Goal: Transaction & Acquisition: Purchase product/service

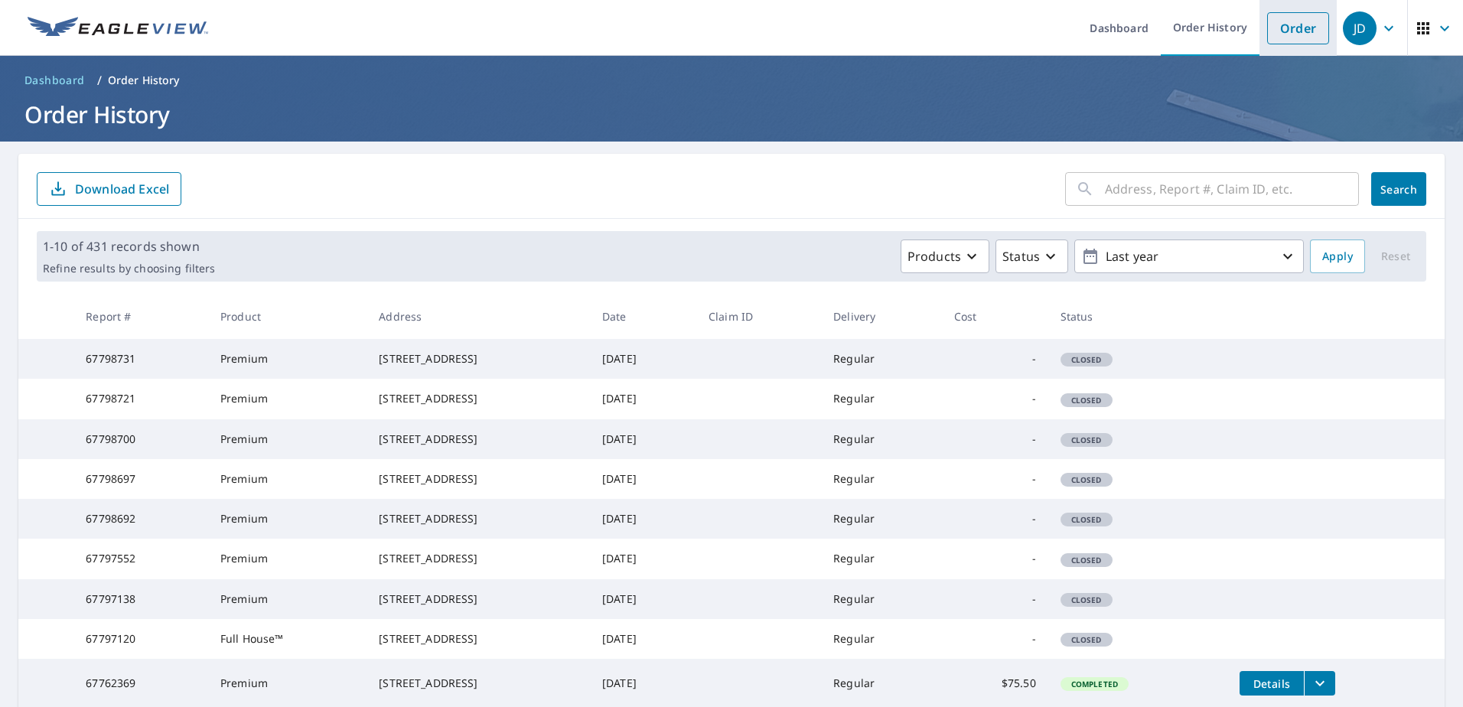
drag, startPoint x: 1287, startPoint y: 23, endPoint x: 1274, endPoint y: 34, distance: 16.9
click at [1286, 23] on link "Order" at bounding box center [1298, 28] width 62 height 32
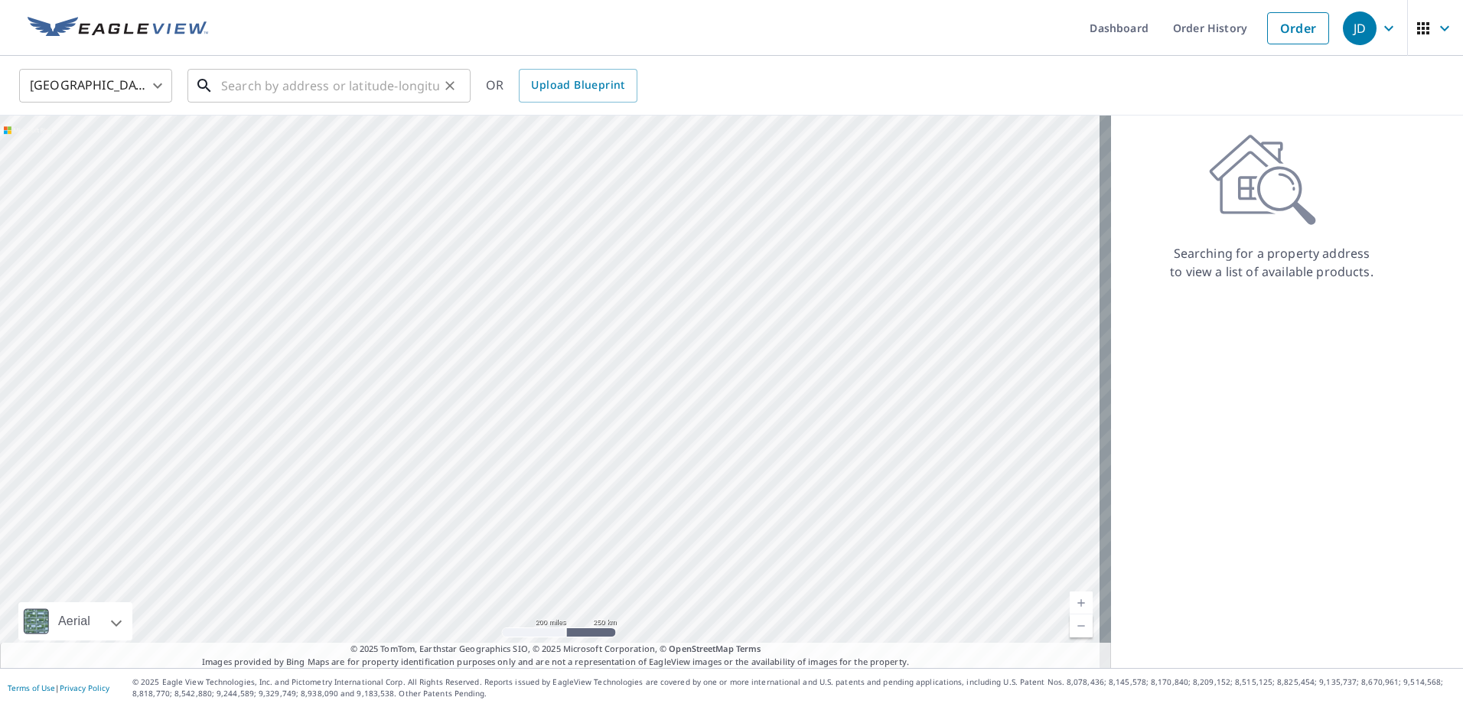
click at [281, 90] on input "text" at bounding box center [330, 85] width 218 height 43
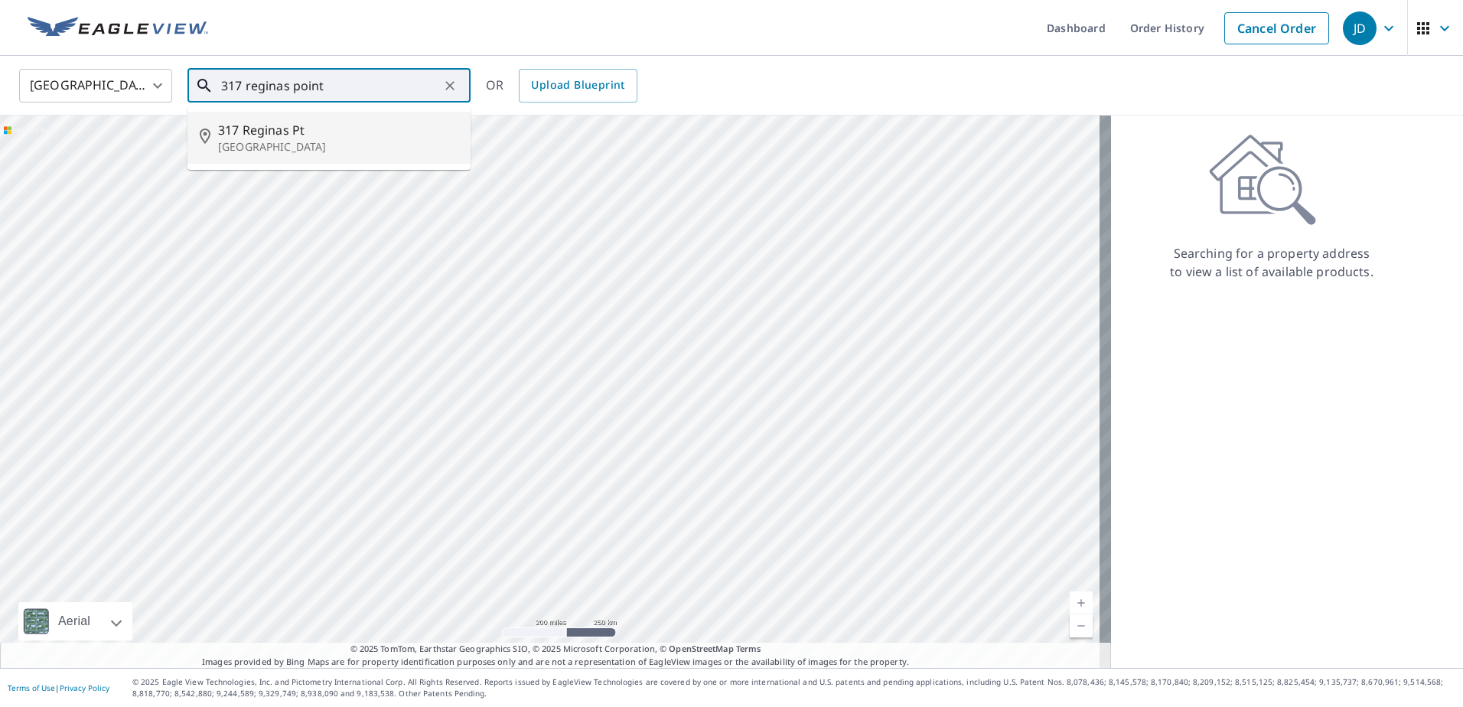
click at [280, 149] on p "[GEOGRAPHIC_DATA]" at bounding box center [338, 146] width 240 height 15
type input "[STREET_ADDRESS]"
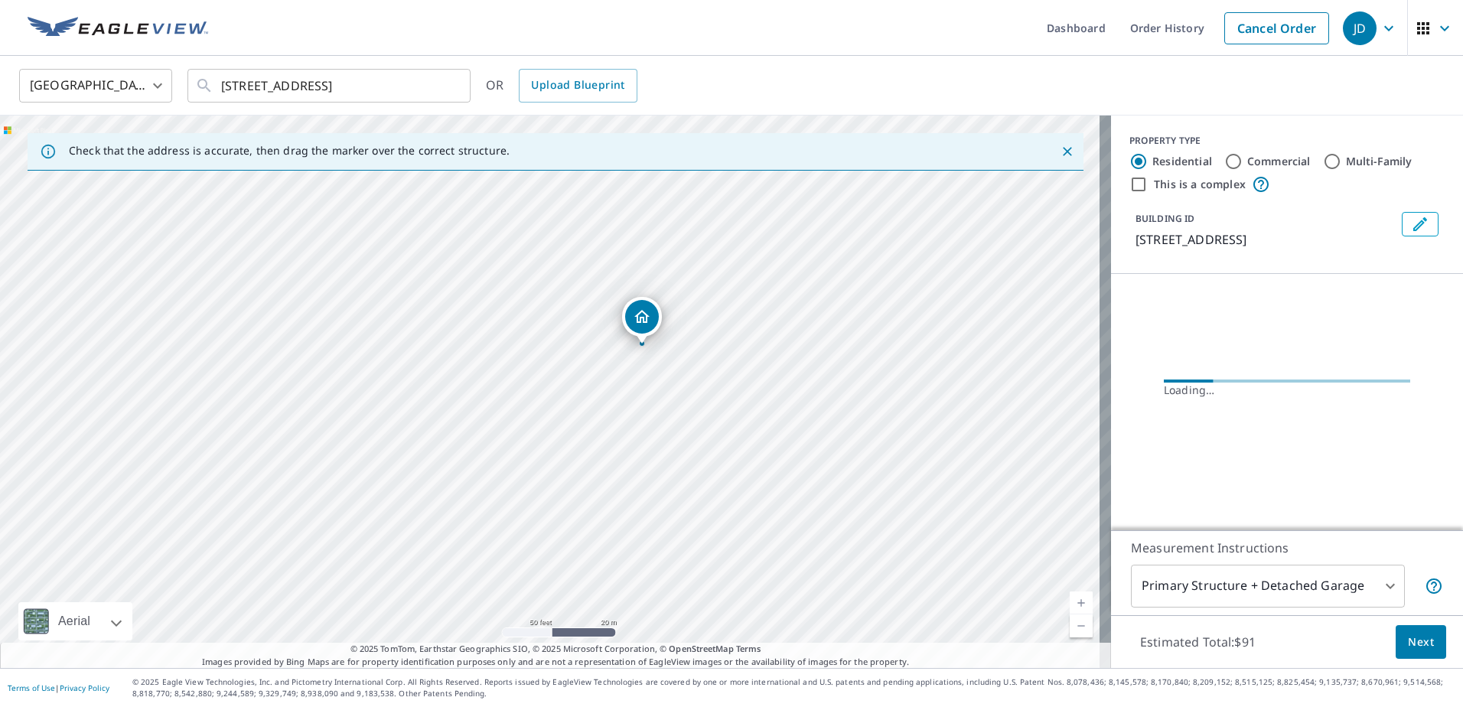
drag, startPoint x: 272, startPoint y: 384, endPoint x: 782, endPoint y: 547, distance: 535.9
click at [787, 550] on div "[STREET_ADDRESS]" at bounding box center [555, 392] width 1111 height 553
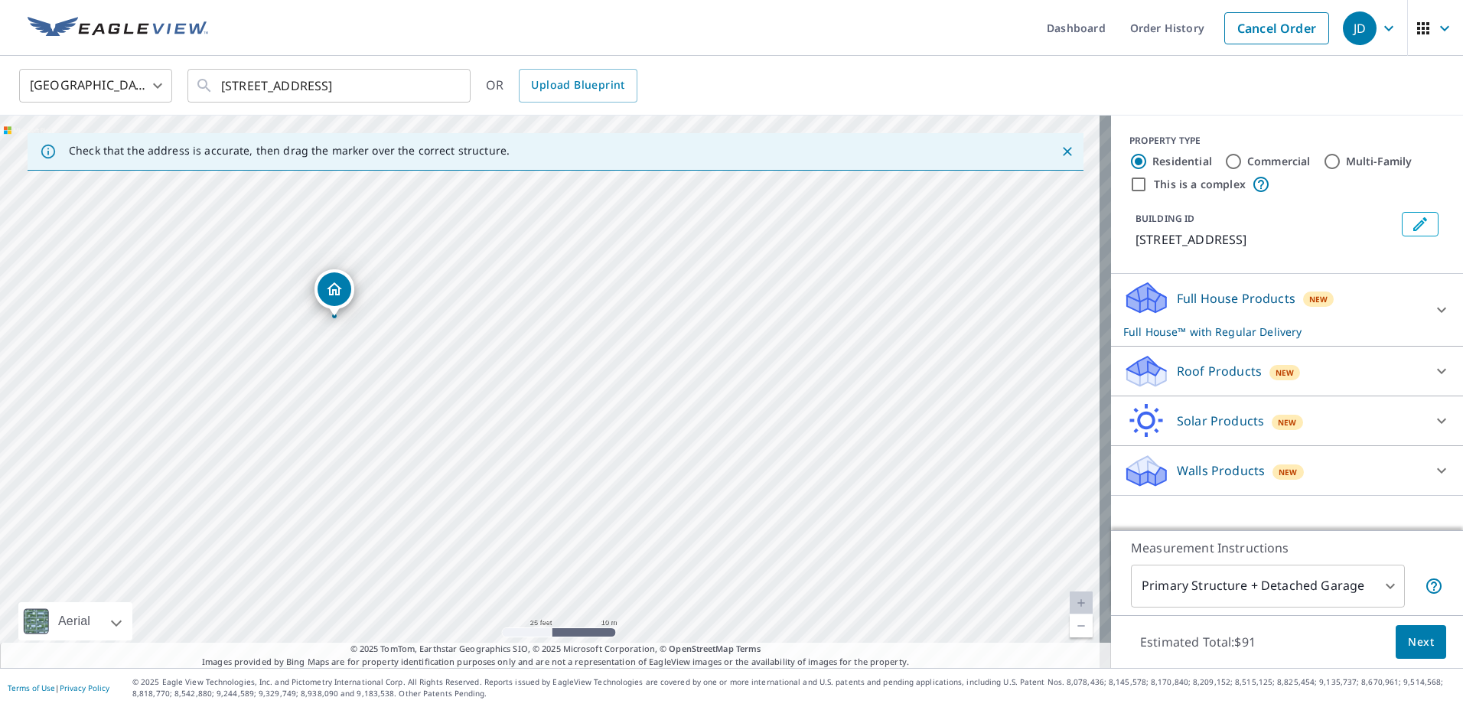
drag, startPoint x: 351, startPoint y: 292, endPoint x: 327, endPoint y: 306, distance: 28.1
click at [1219, 366] on p "Roof Products" at bounding box center [1219, 371] width 85 height 18
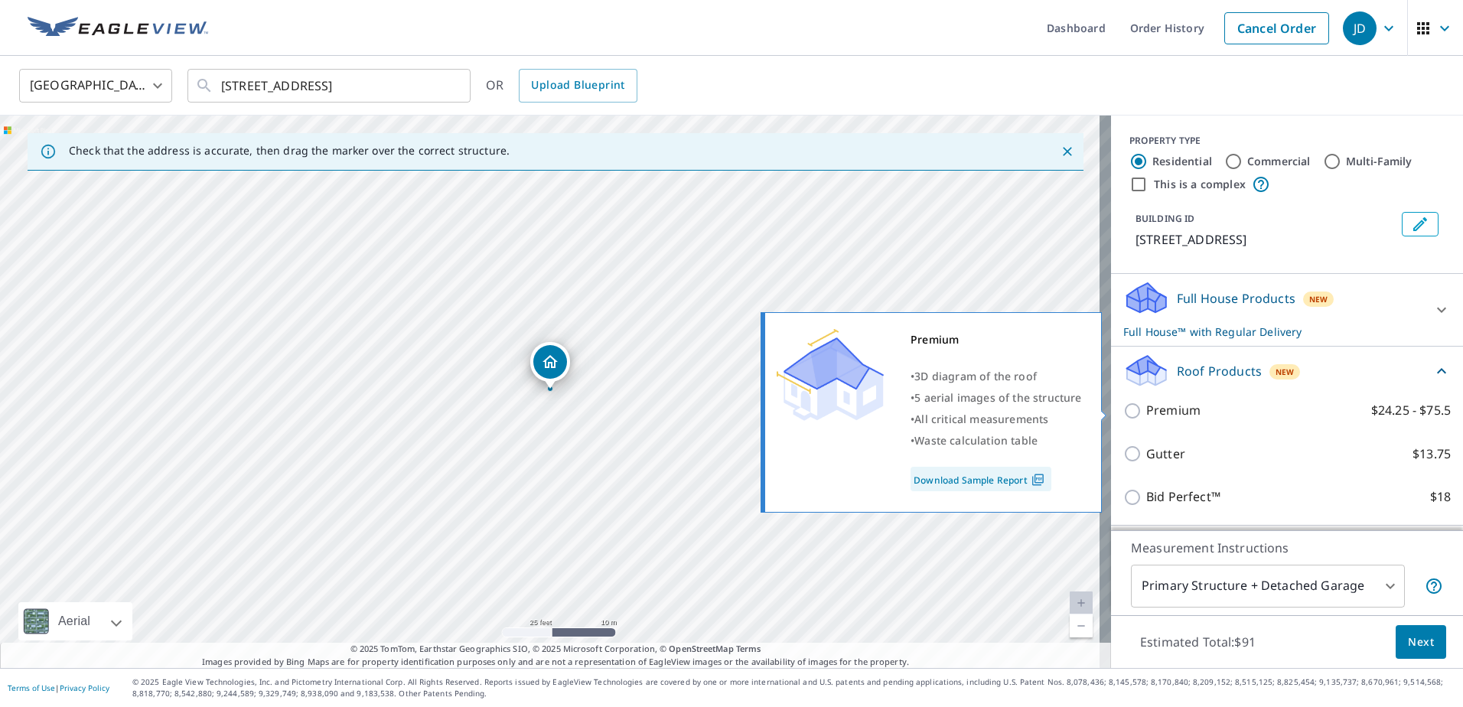
click at [1174, 407] on p "Premium" at bounding box center [1174, 410] width 54 height 19
click at [1147, 407] on input "Premium $24.25 - $75.5" at bounding box center [1135, 411] width 23 height 18
checkbox input "true"
checkbox input "false"
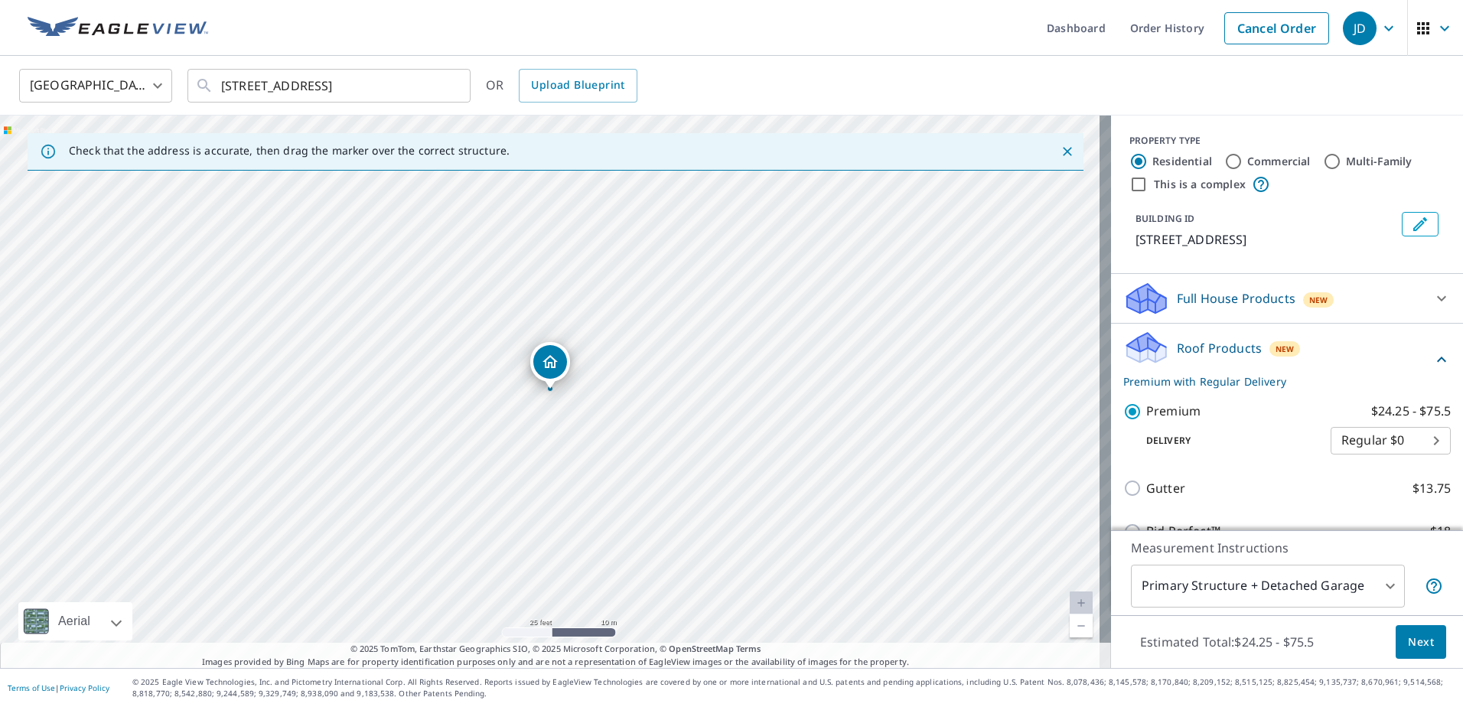
click at [1415, 637] on span "Next" at bounding box center [1421, 642] width 26 height 19
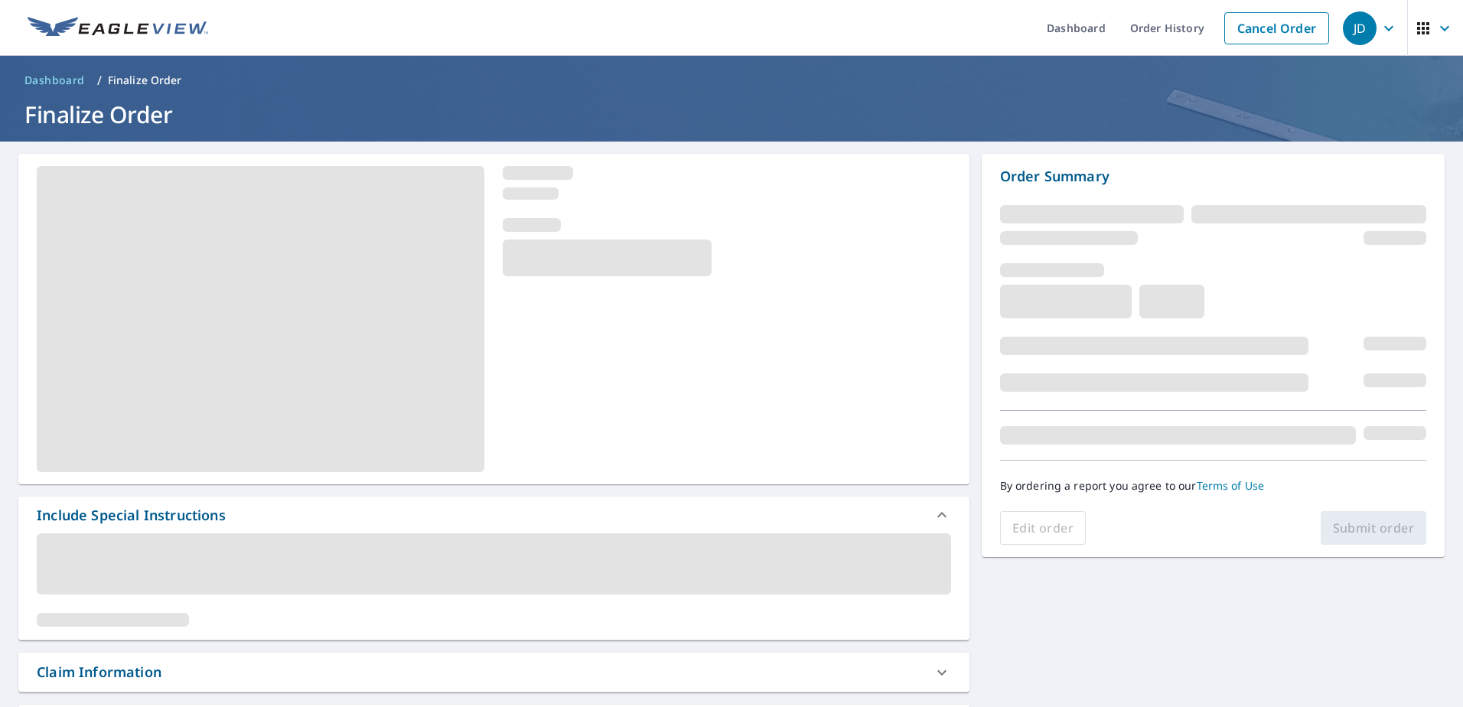
click at [1349, 520] on div "Edit order Submit order" at bounding box center [1213, 528] width 426 height 34
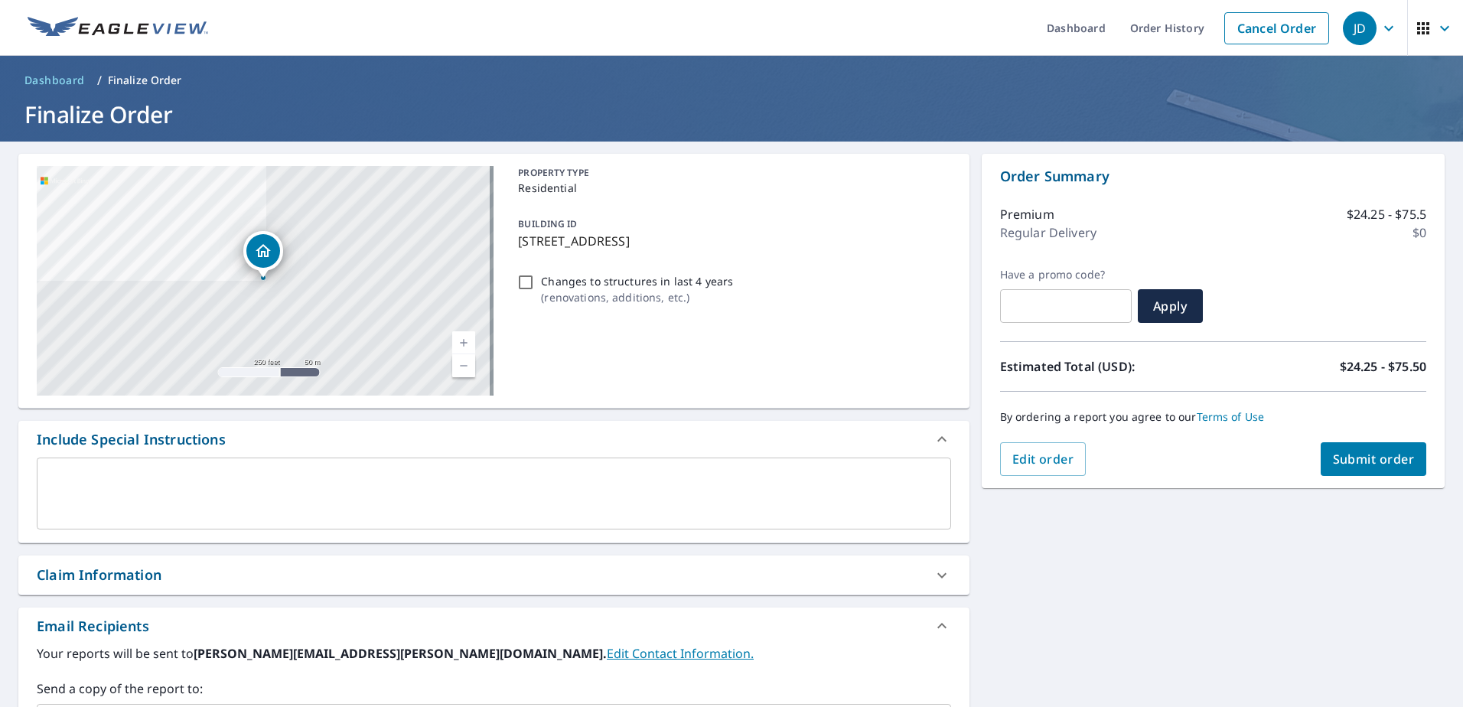
click at [1358, 462] on span "Submit order" at bounding box center [1374, 459] width 82 height 17
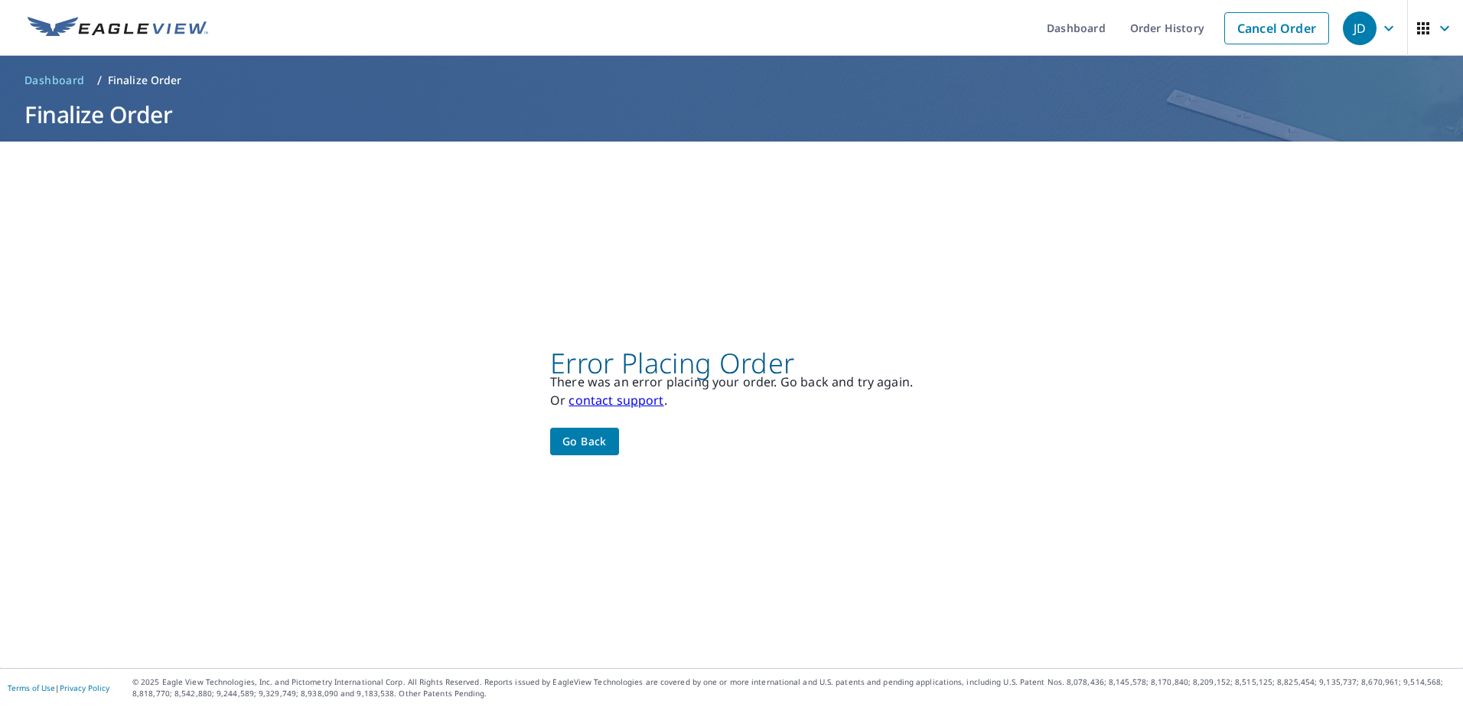
click at [576, 432] on span "Go back" at bounding box center [585, 441] width 44 height 19
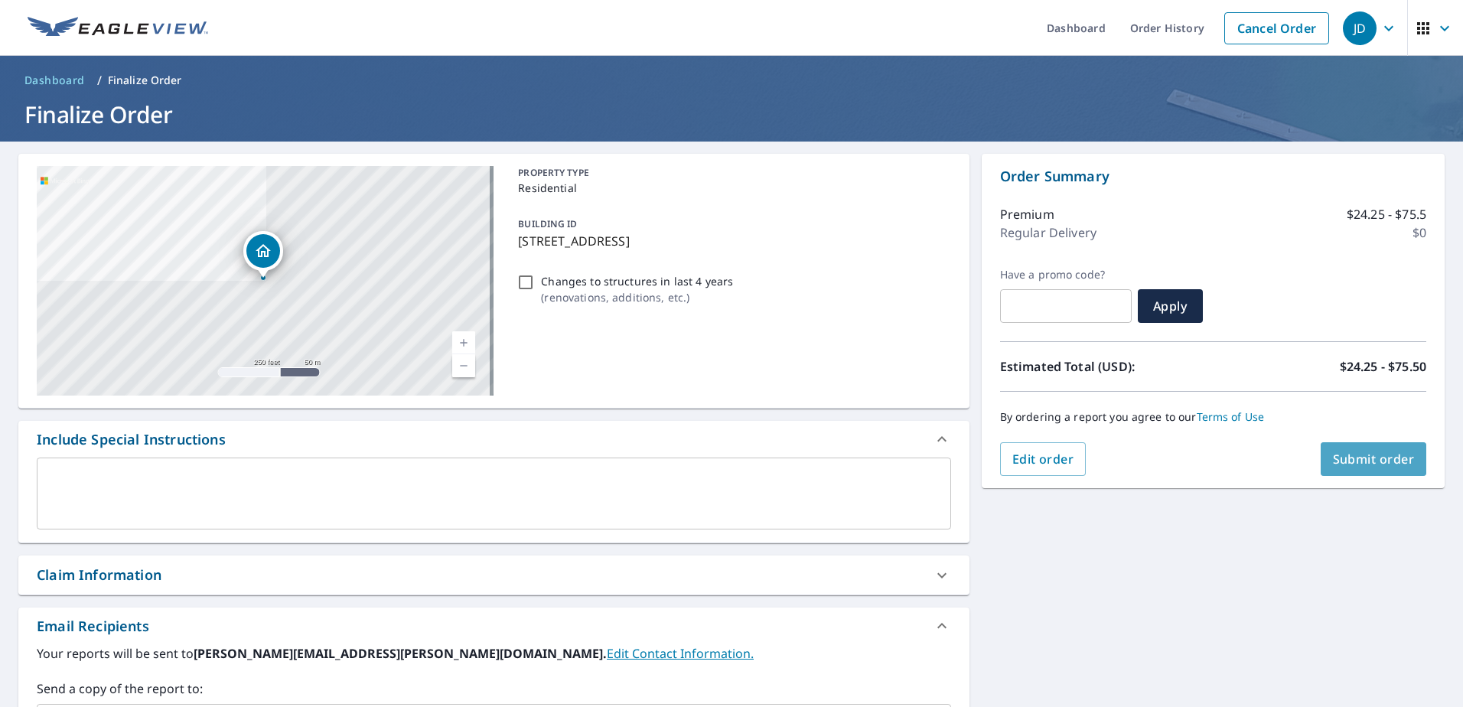
click at [1336, 466] on span "Submit order" at bounding box center [1374, 459] width 82 height 17
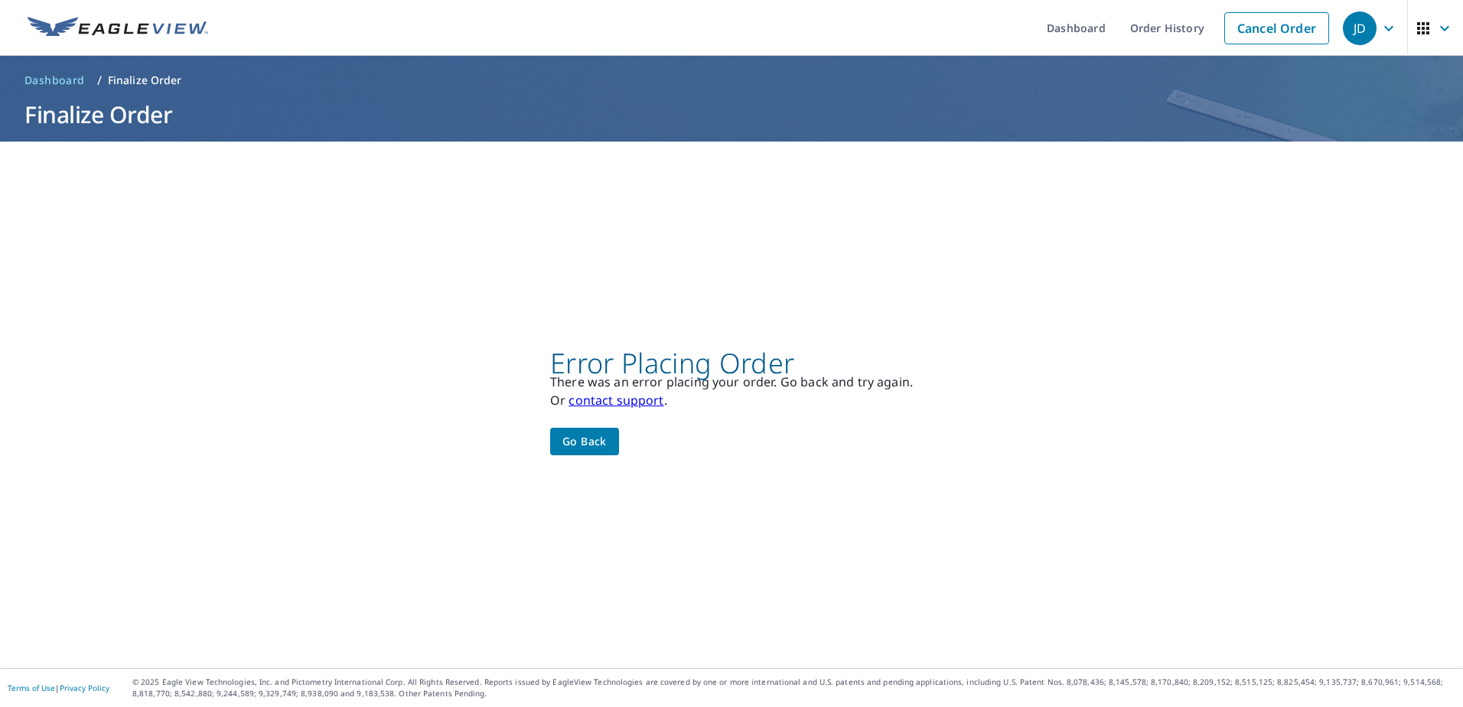
click at [1420, 22] on icon "button" at bounding box center [1423, 28] width 18 height 18
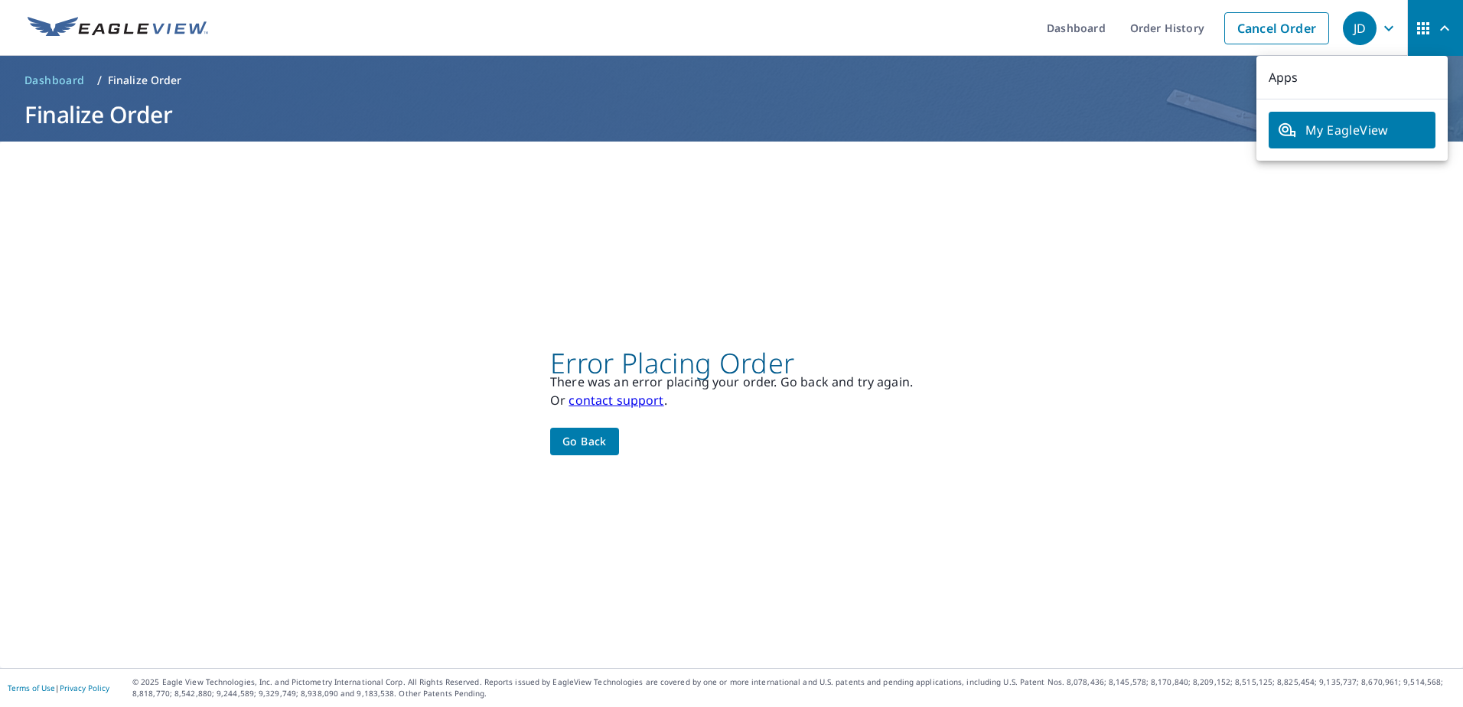
click at [1357, 38] on div "JD" at bounding box center [1360, 28] width 34 height 34
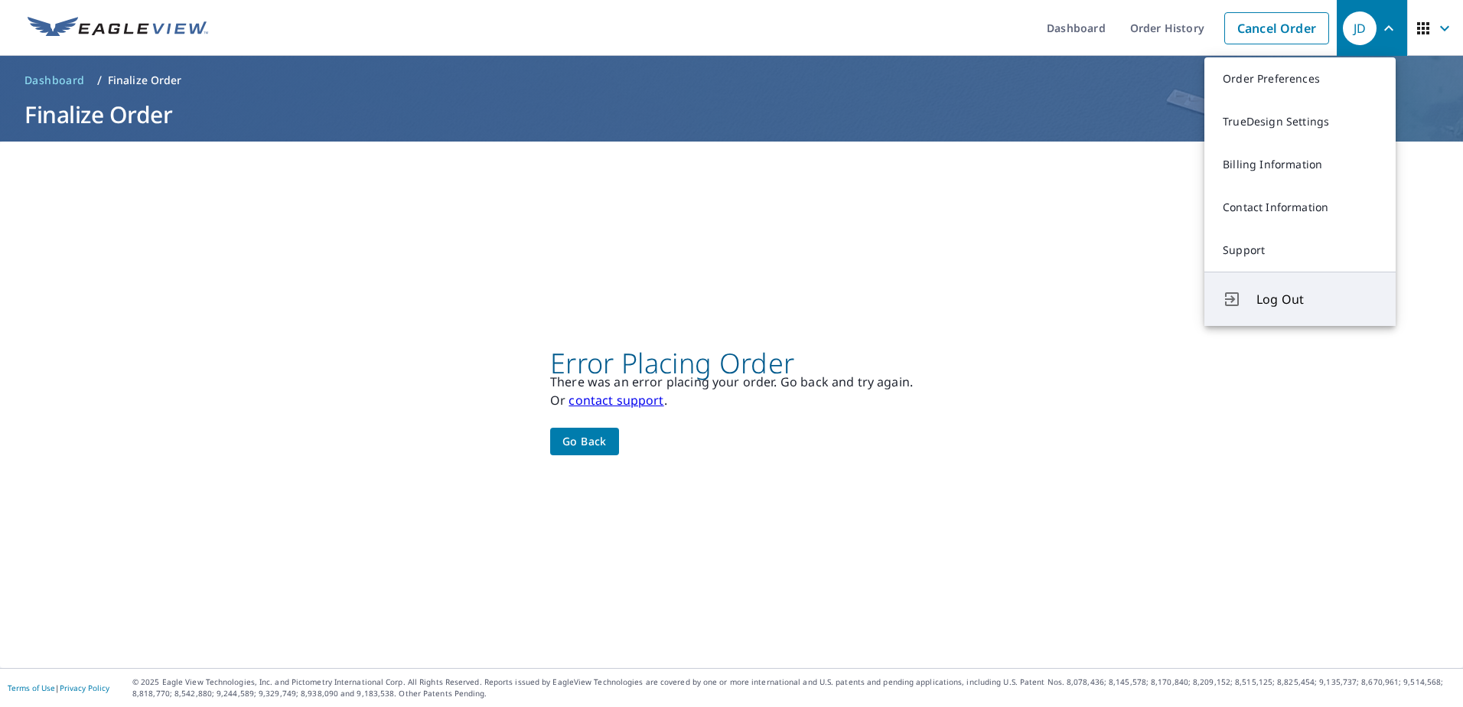
click at [1274, 289] on button "Log Out" at bounding box center [1300, 299] width 191 height 54
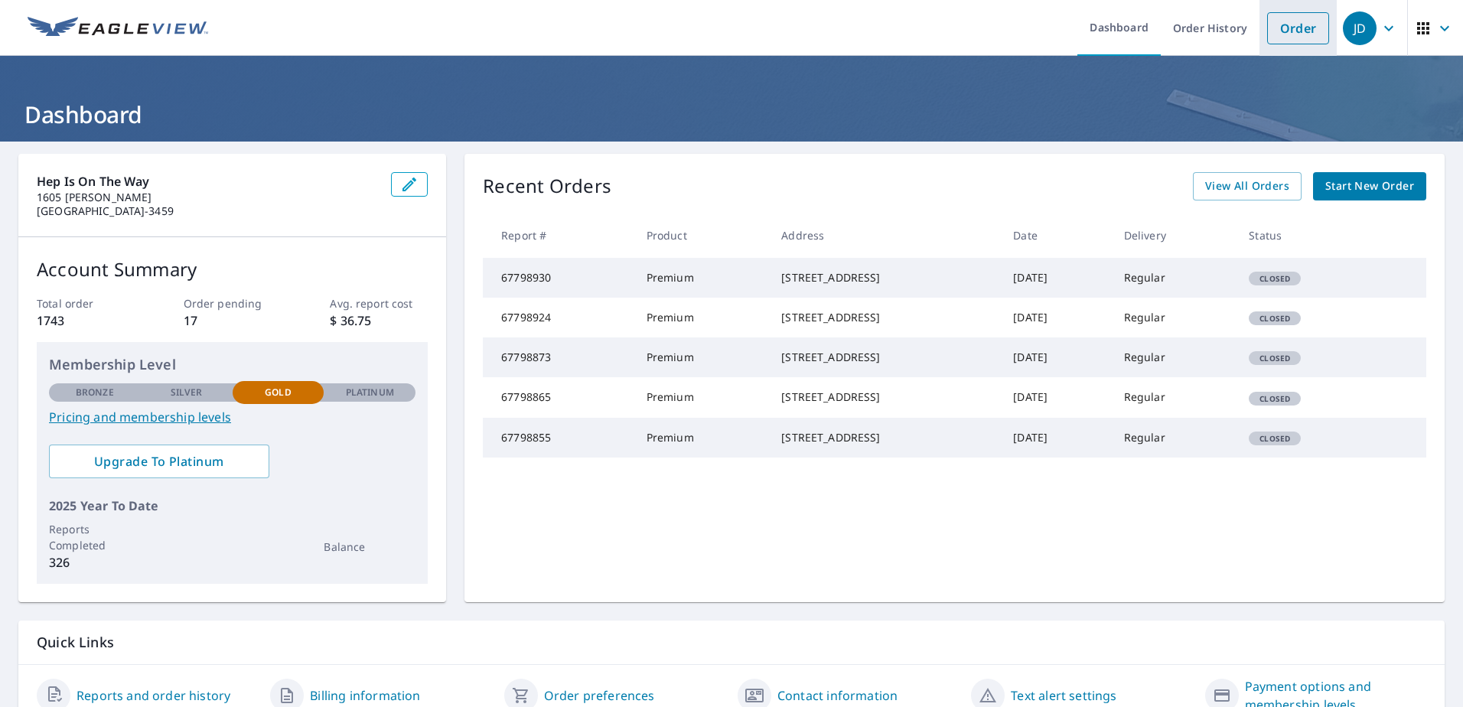
click at [1277, 31] on link "Order" at bounding box center [1298, 28] width 62 height 32
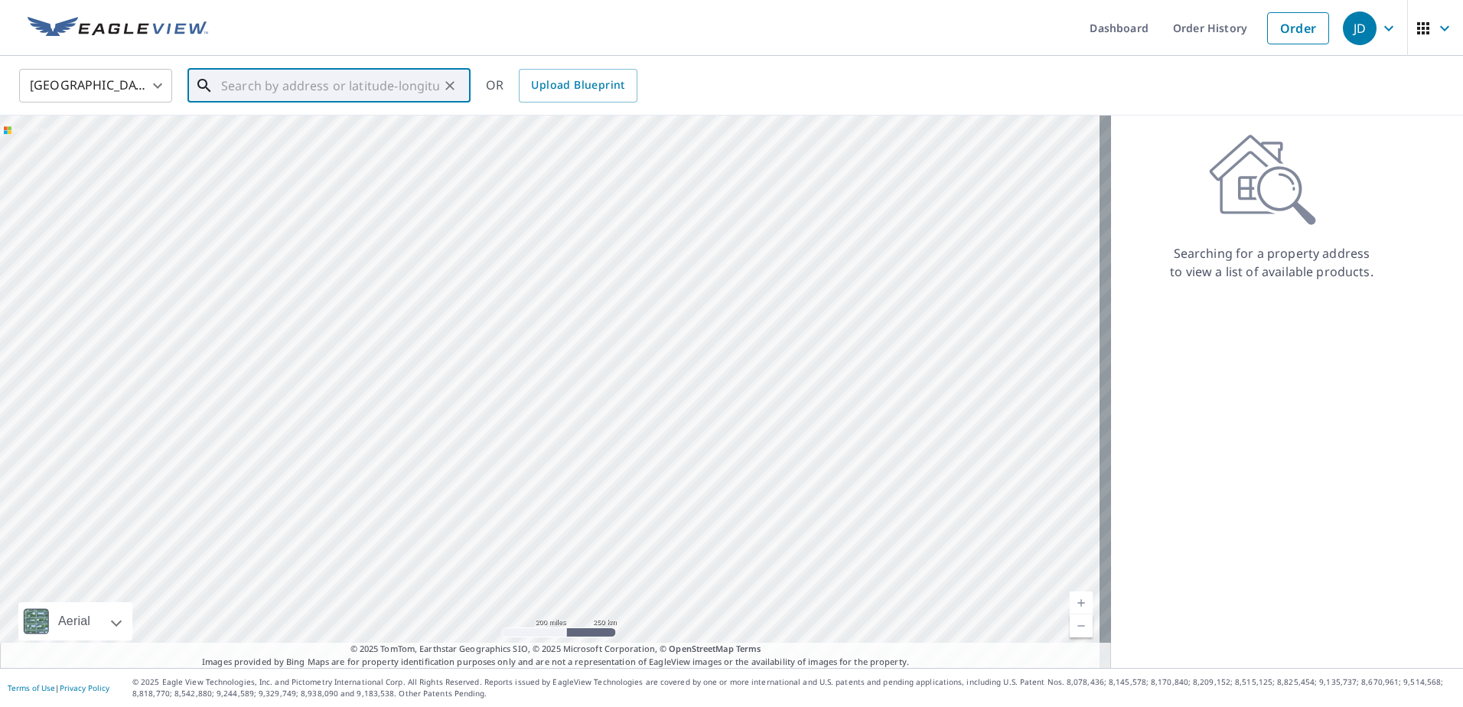
click at [342, 85] on input "text" at bounding box center [330, 85] width 218 height 43
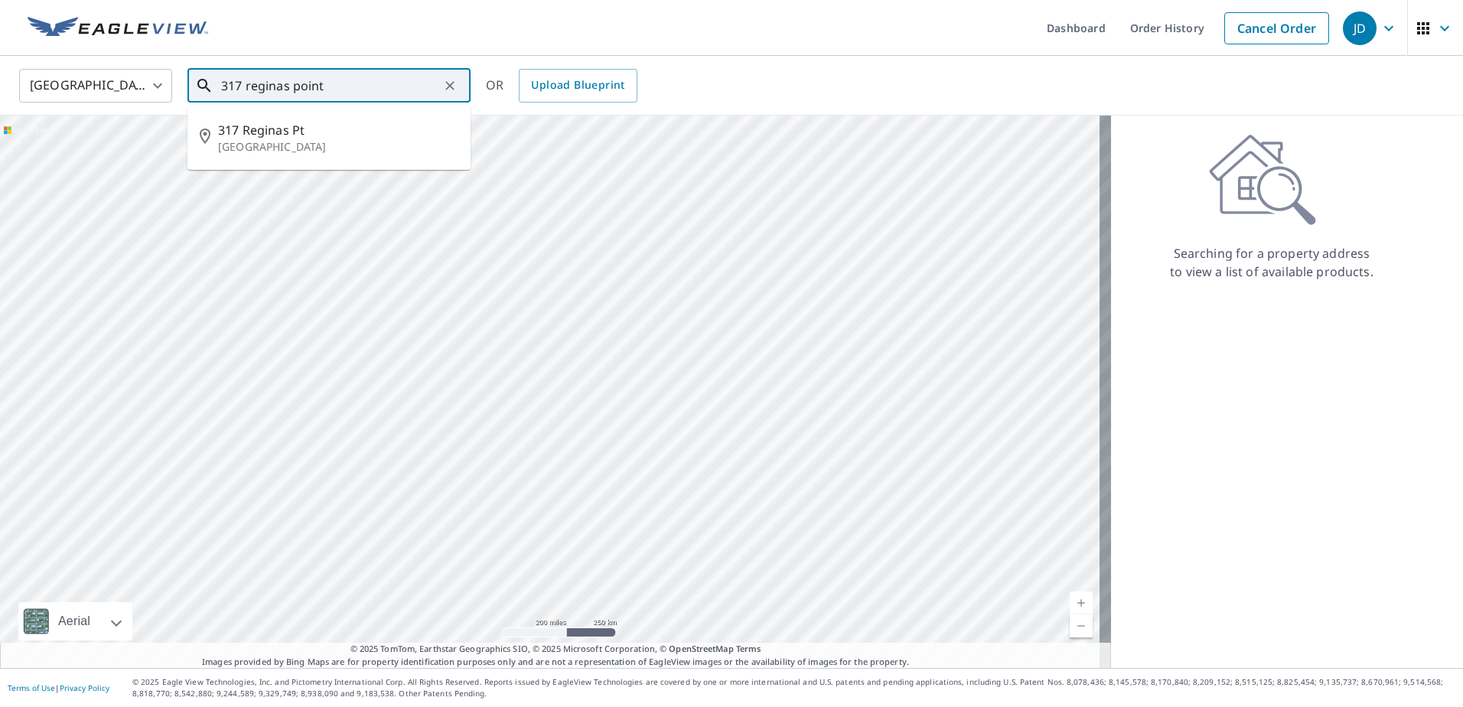
click at [351, 113] on li "[STREET_ADDRESS]" at bounding box center [329, 138] width 283 height 52
type input "[STREET_ADDRESS]"
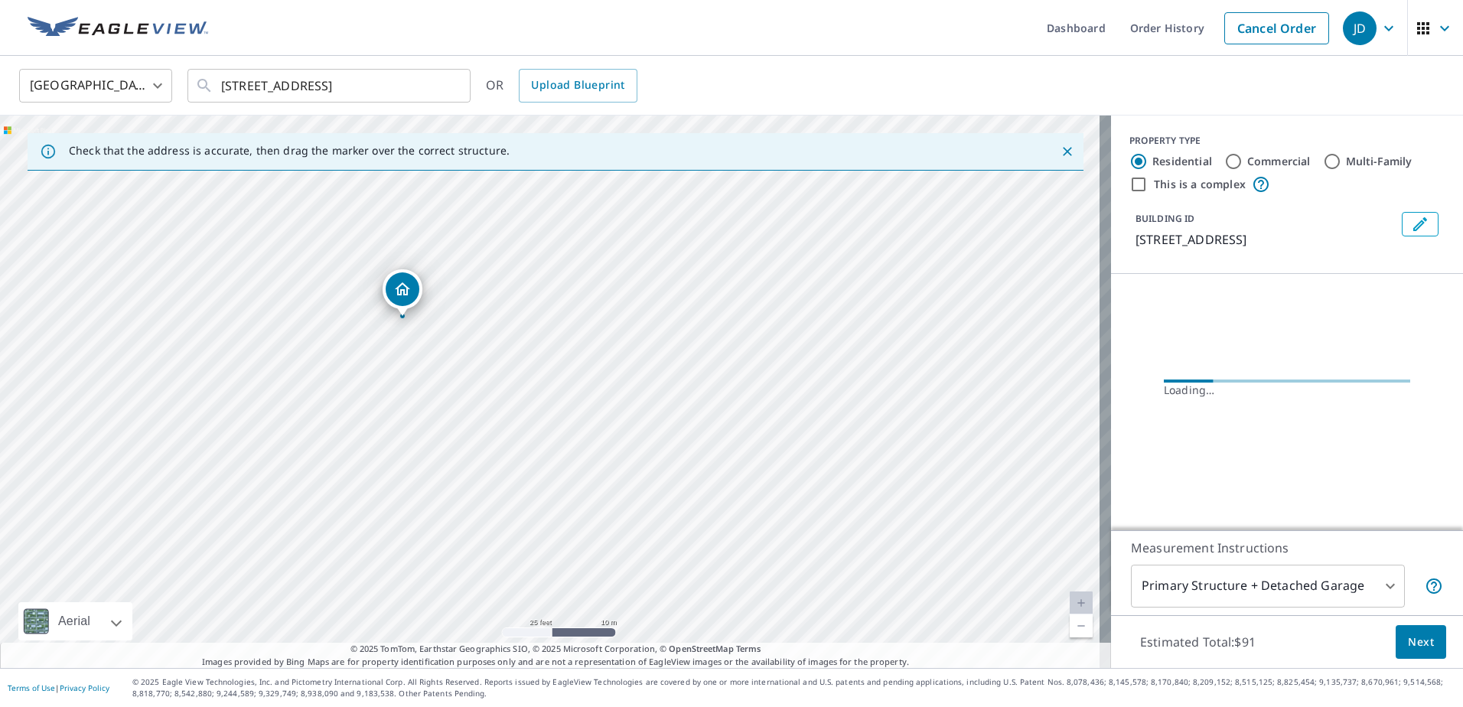
drag, startPoint x: 442, startPoint y: 362, endPoint x: 876, endPoint y: 489, distance: 452.2
click at [917, 521] on div "[STREET_ADDRESS]" at bounding box center [555, 392] width 1111 height 553
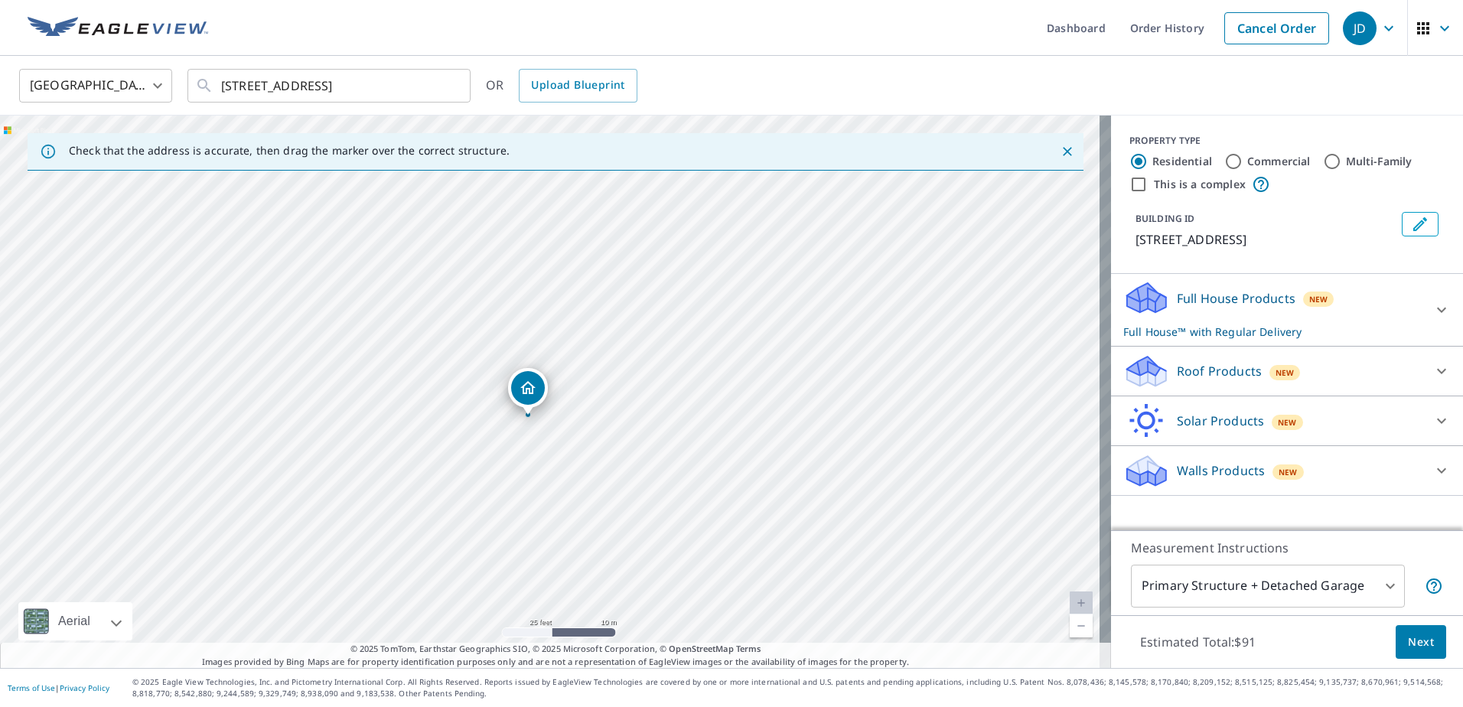
drag, startPoint x: 550, startPoint y: 373, endPoint x: 527, endPoint y: 399, distance: 34.2
click at [1282, 360] on div "Roof Products New" at bounding box center [1274, 372] width 300 height 36
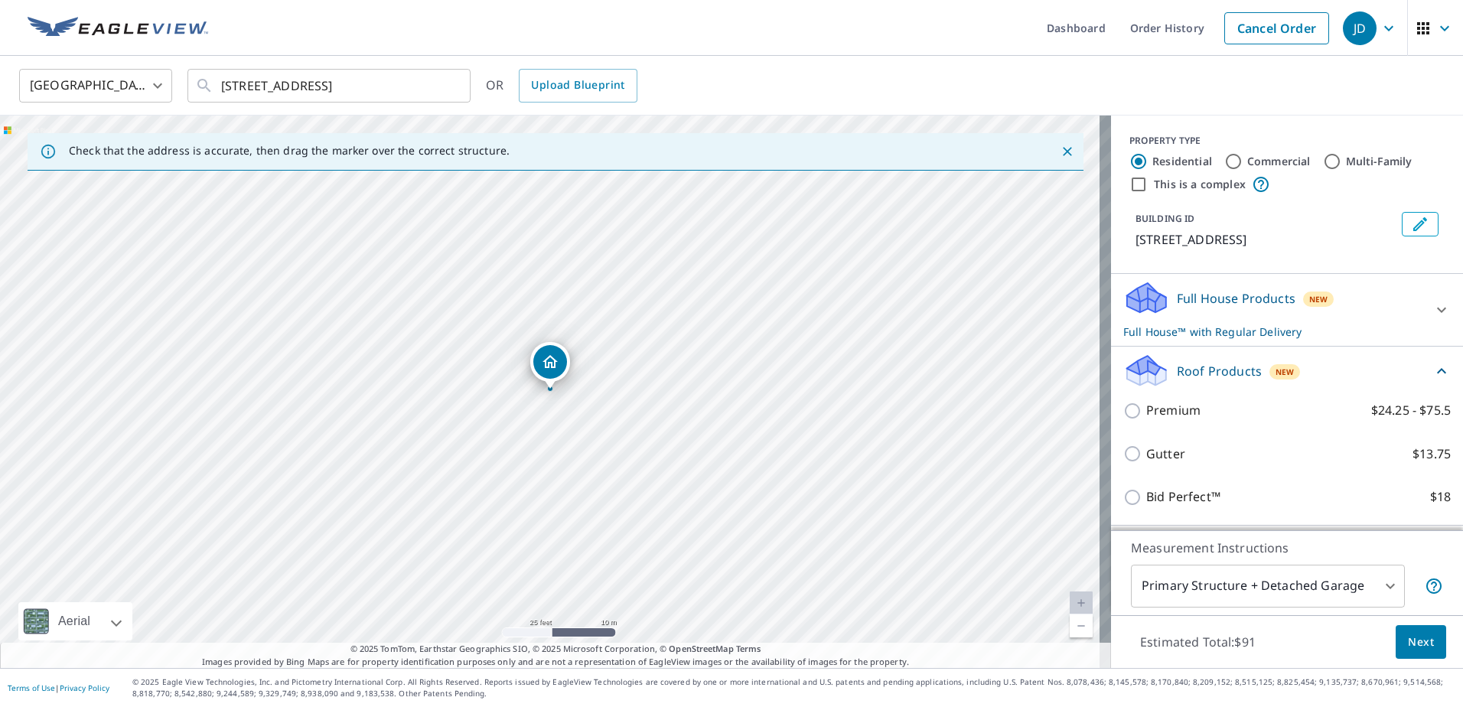
click at [1199, 411] on label "Premium $24.25 - $75.5" at bounding box center [1299, 410] width 305 height 19
click at [1147, 411] on input "Premium $24.25 - $75.5" at bounding box center [1135, 411] width 23 height 18
checkbox input "true"
checkbox input "false"
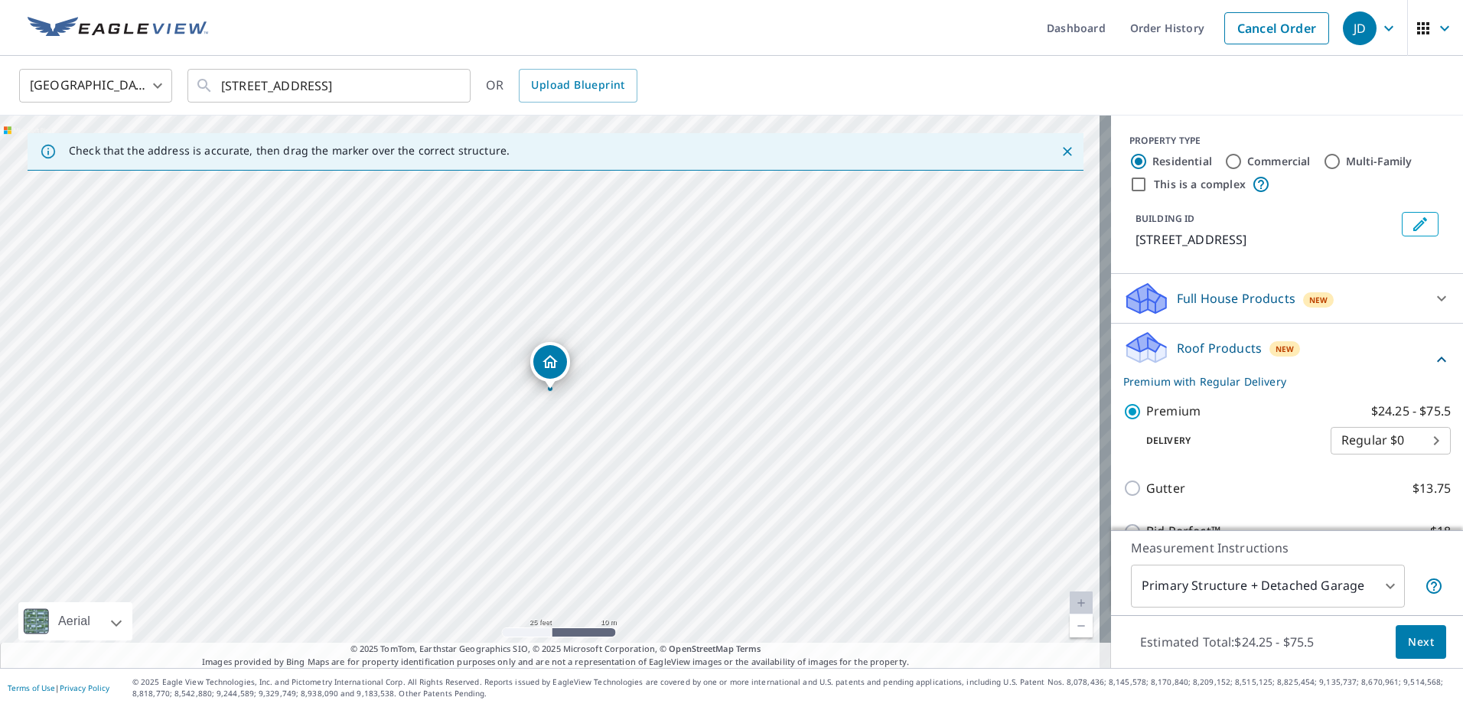
click at [1411, 633] on span "Next" at bounding box center [1421, 642] width 26 height 19
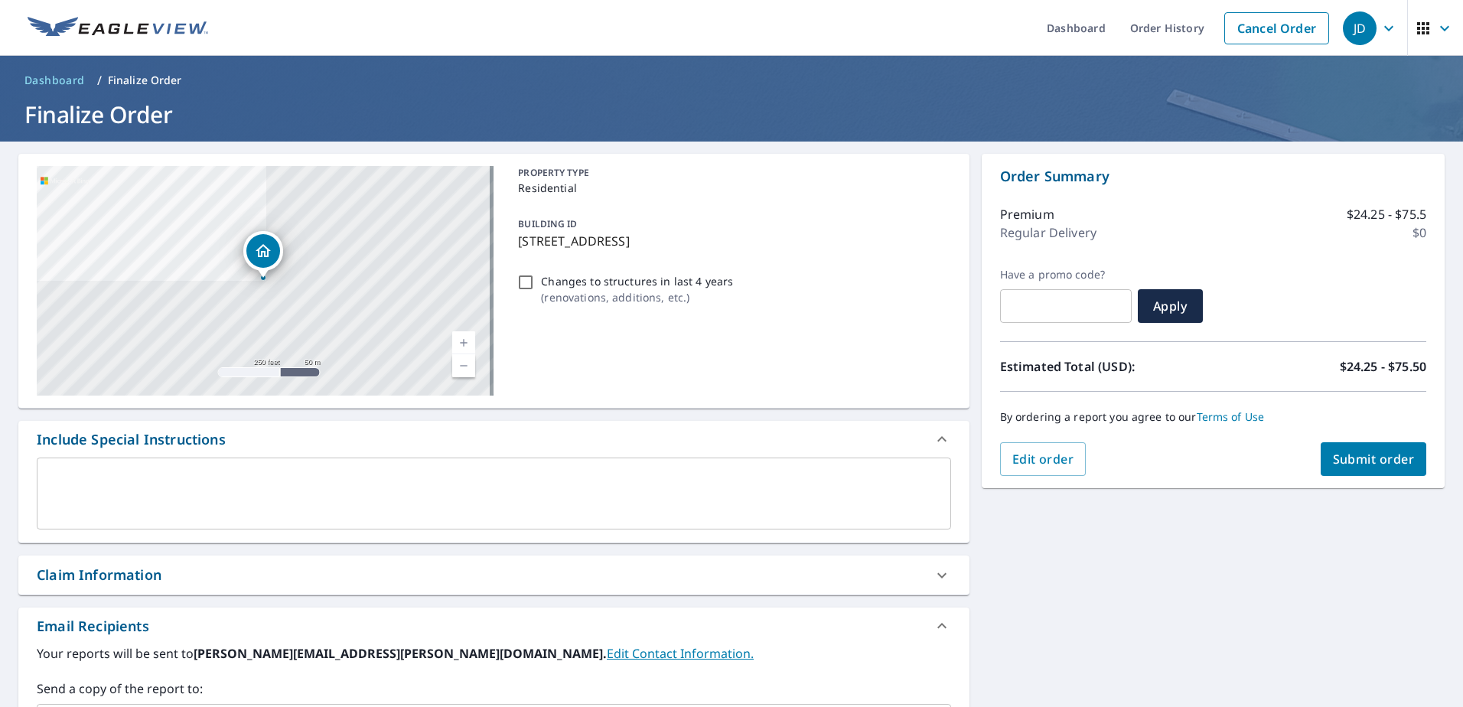
click at [1373, 460] on span "Submit order" at bounding box center [1374, 459] width 82 height 17
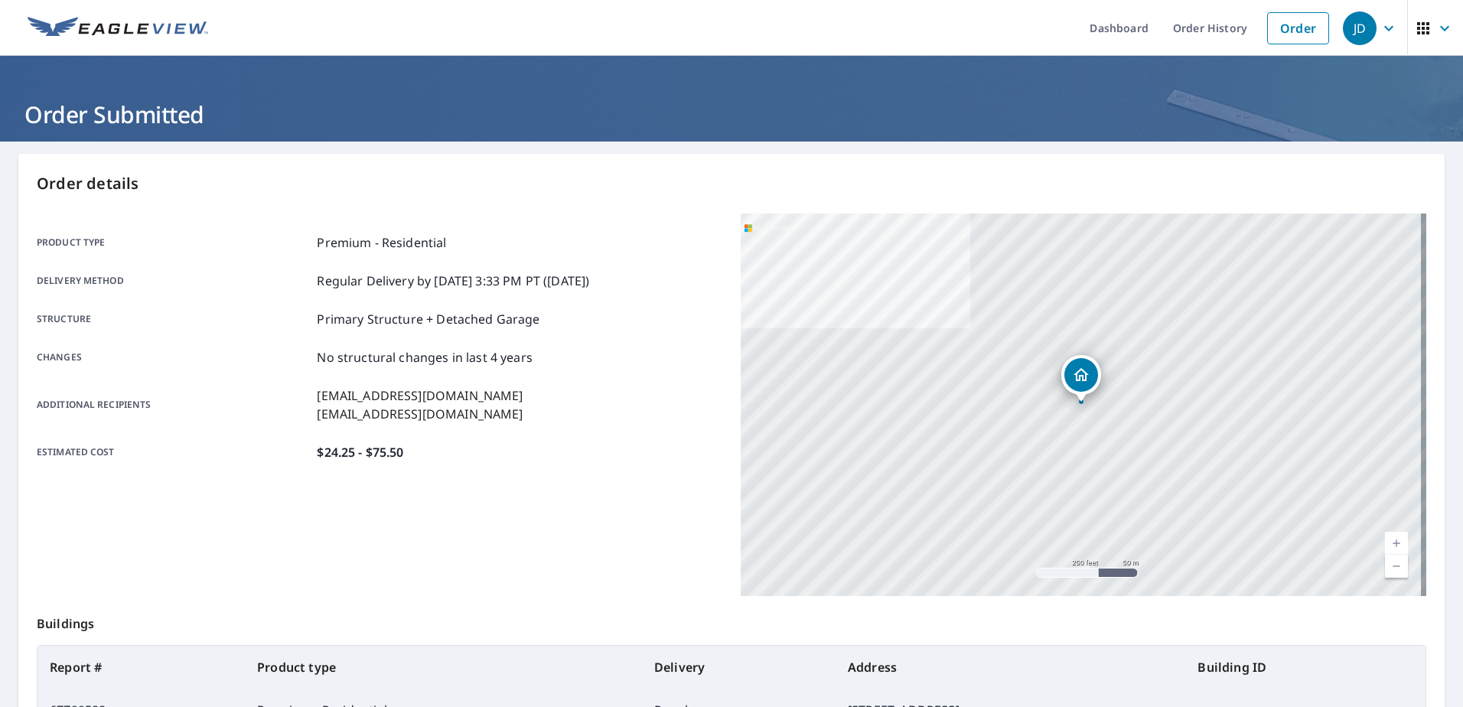
scroll to position [194, 0]
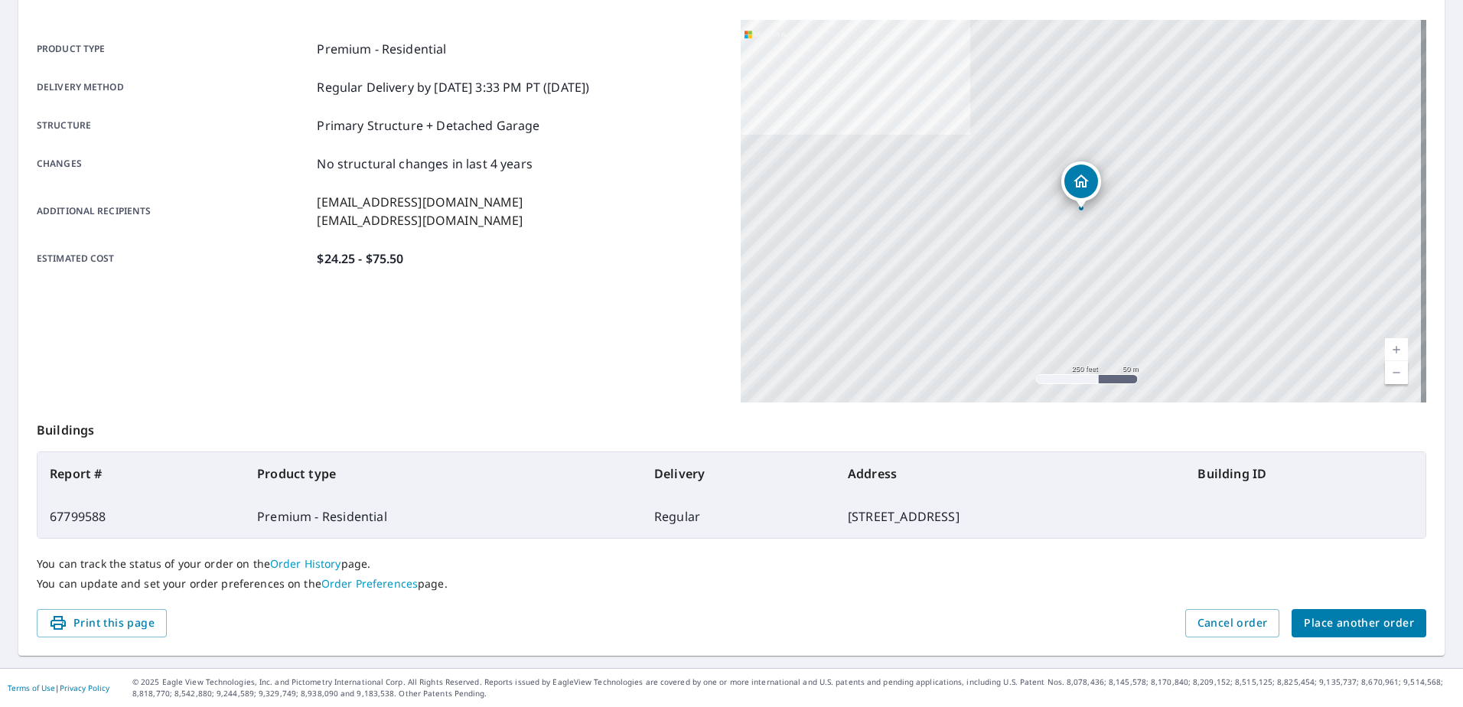
click at [1334, 621] on span "Place another order" at bounding box center [1359, 623] width 110 height 19
